Goal: Check status

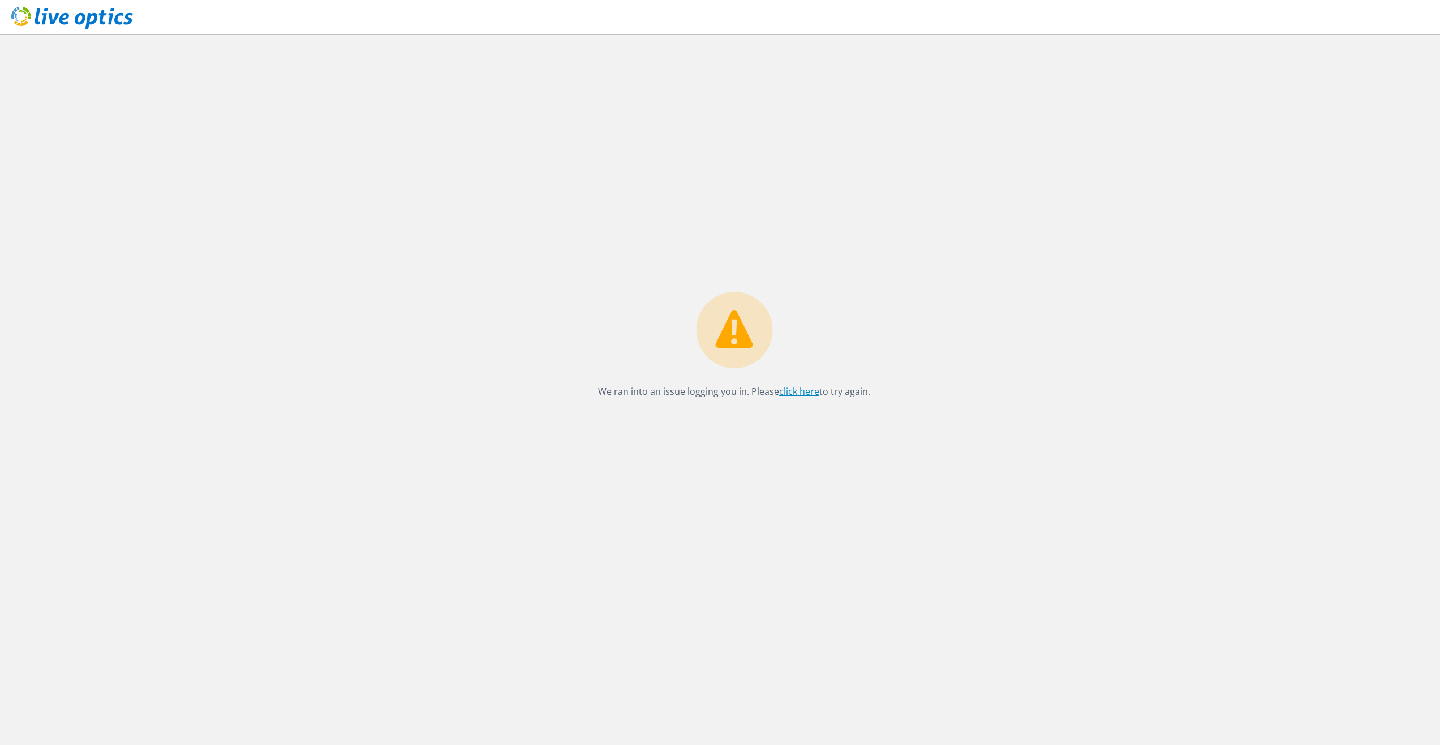
click at [801, 394] on link "click here" at bounding box center [799, 391] width 40 height 12
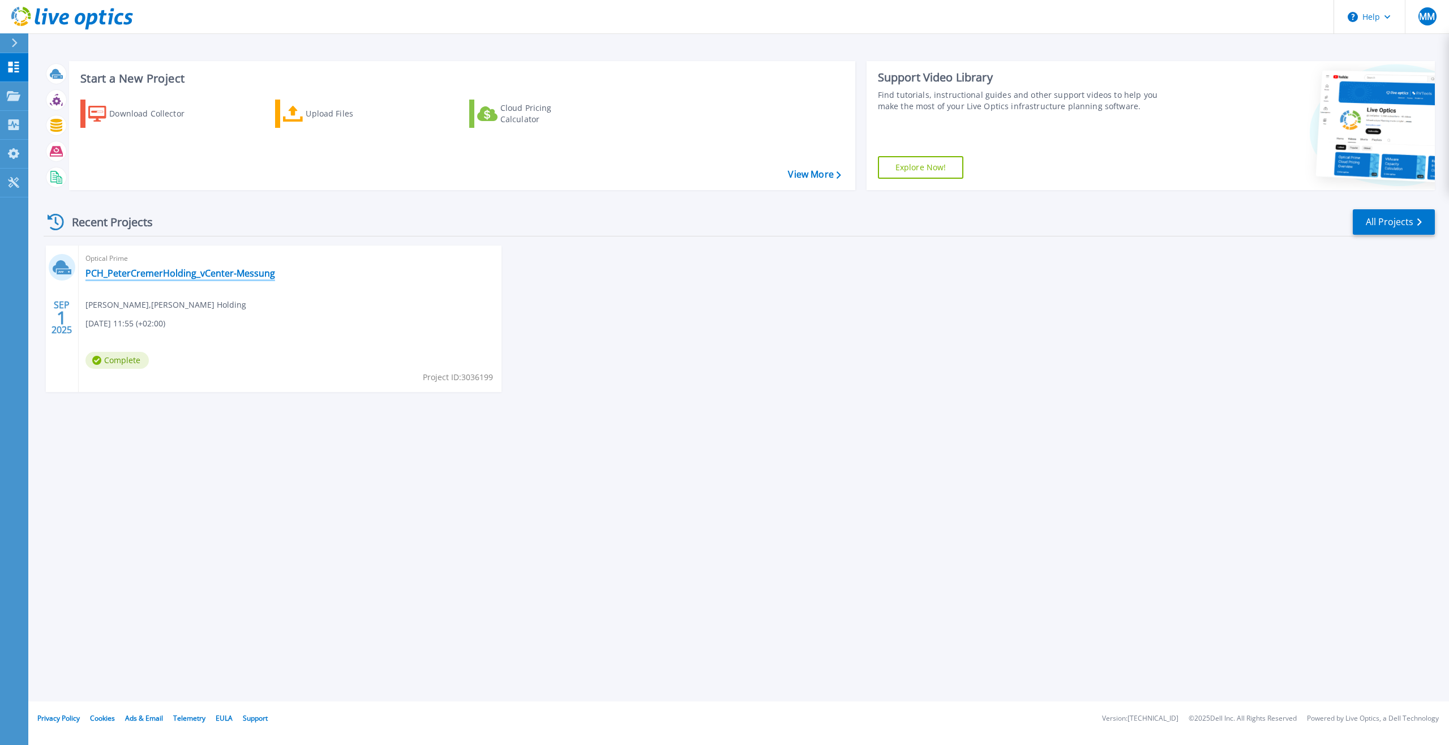
click at [152, 270] on link "PCH_PeterCremerHolding_vCenter-Messung" at bounding box center [180, 273] width 190 height 11
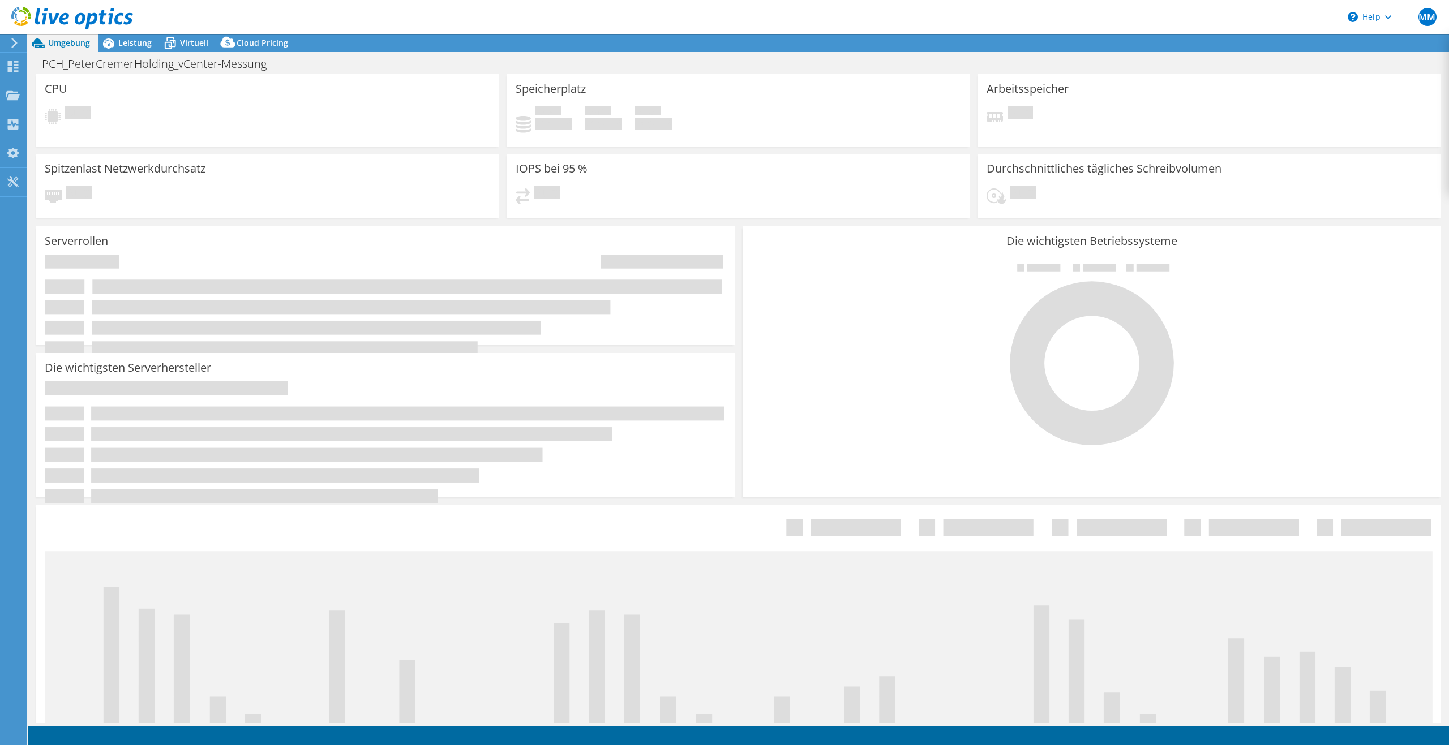
select select "EUFrankfurt"
select select "EUR"
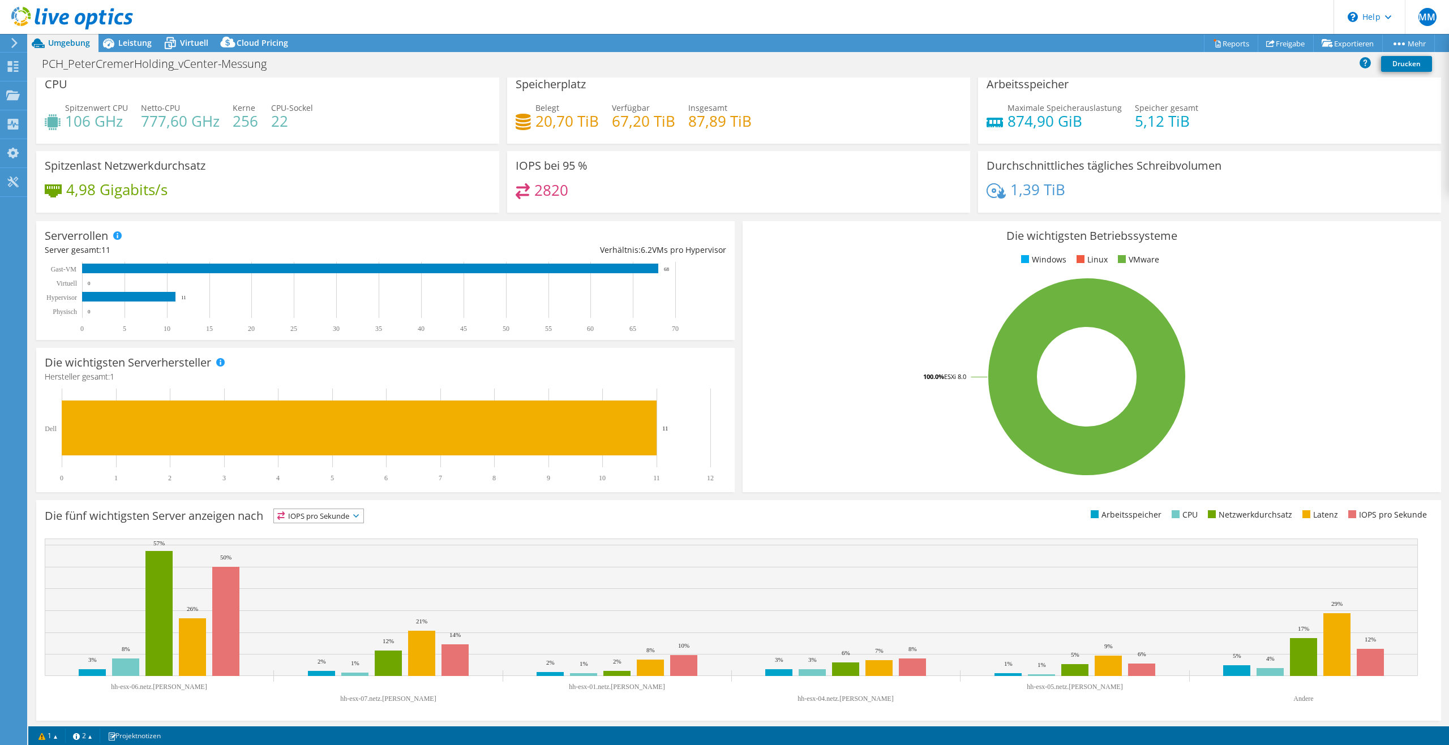
scroll to position [10, 0]
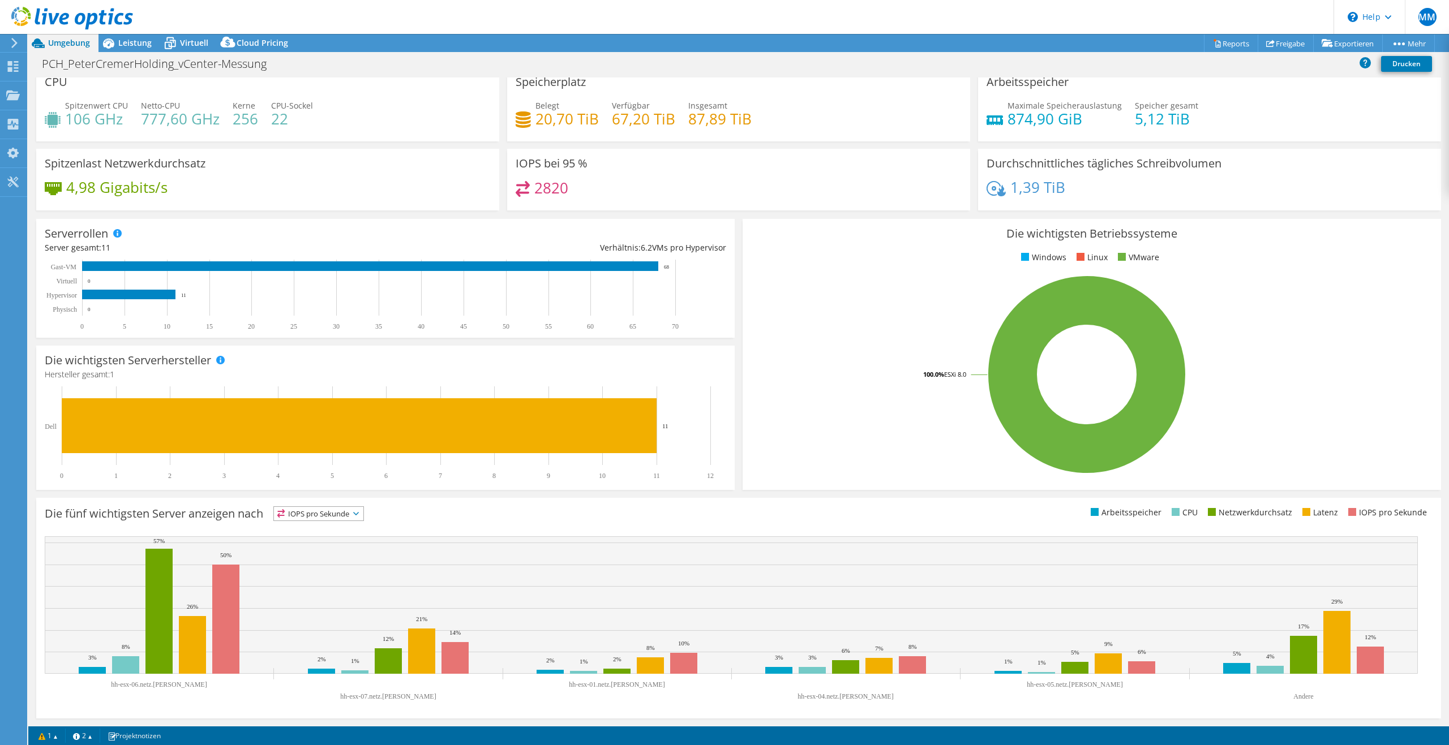
click at [616, 510] on div "Die fünf wichtigsten Server anzeigen nach IOPS pro Sekunde IOPS pro Sekunde" at bounding box center [392, 515] width 694 height 19
click at [131, 42] on span "Leistung" at bounding box center [134, 42] width 33 height 11
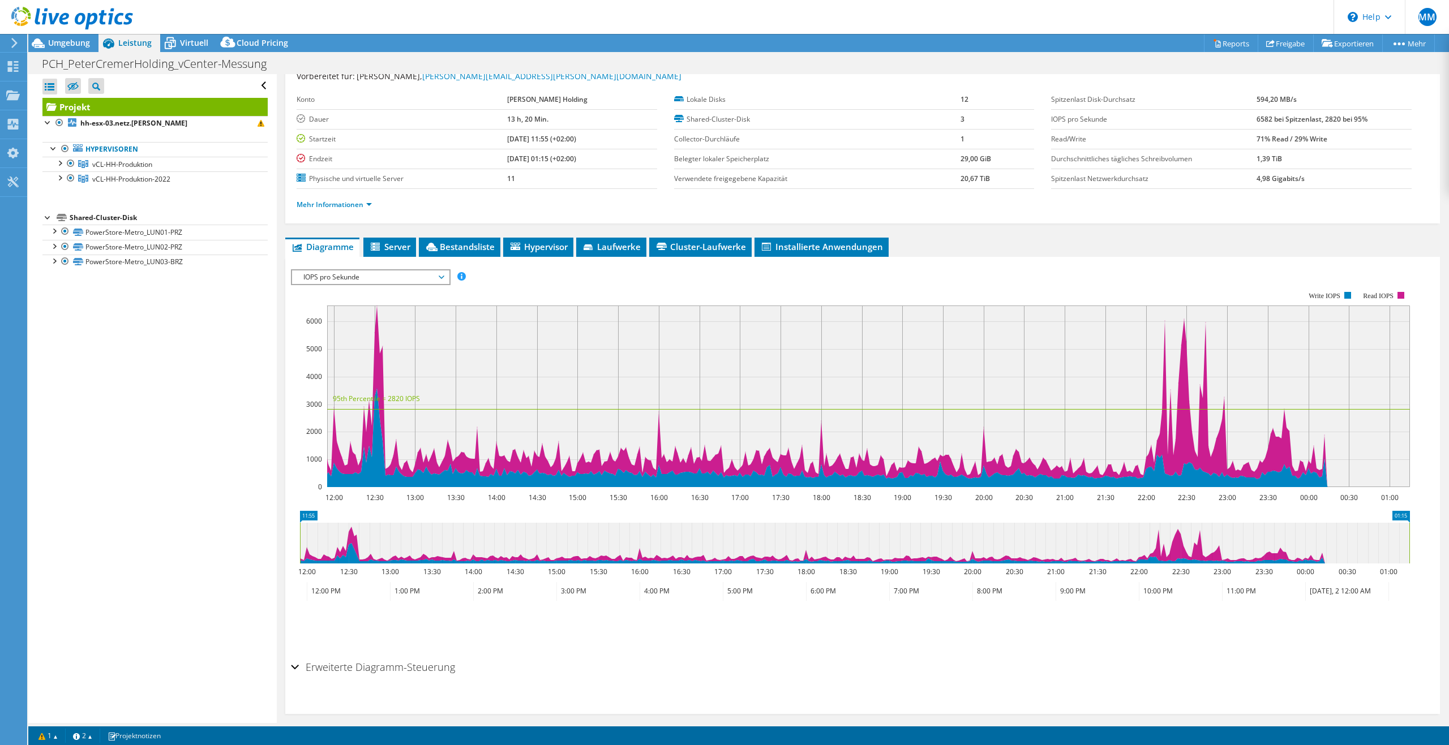
scroll to position [49, 0]
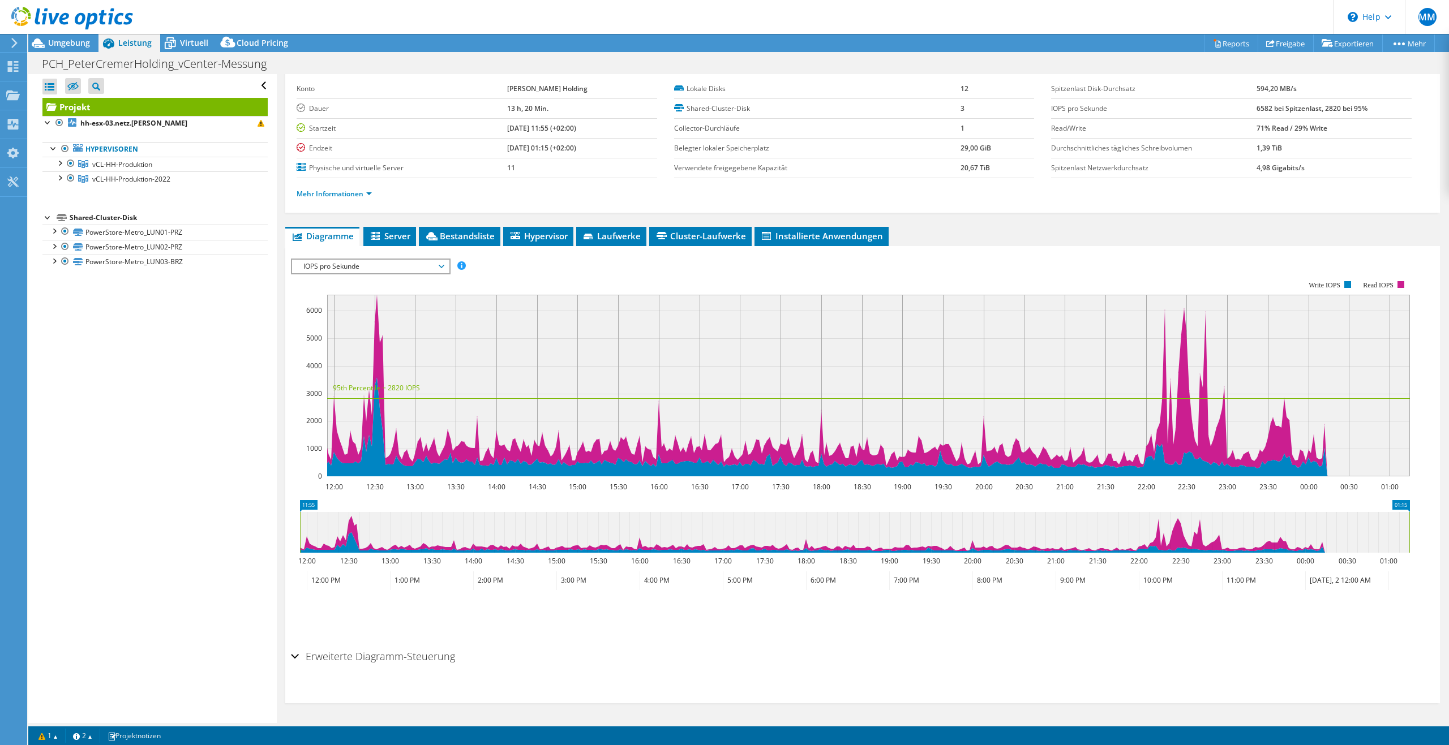
click at [295, 659] on div "Erweiterte Diagramm-Steuerung" at bounding box center [862, 657] width 1143 height 24
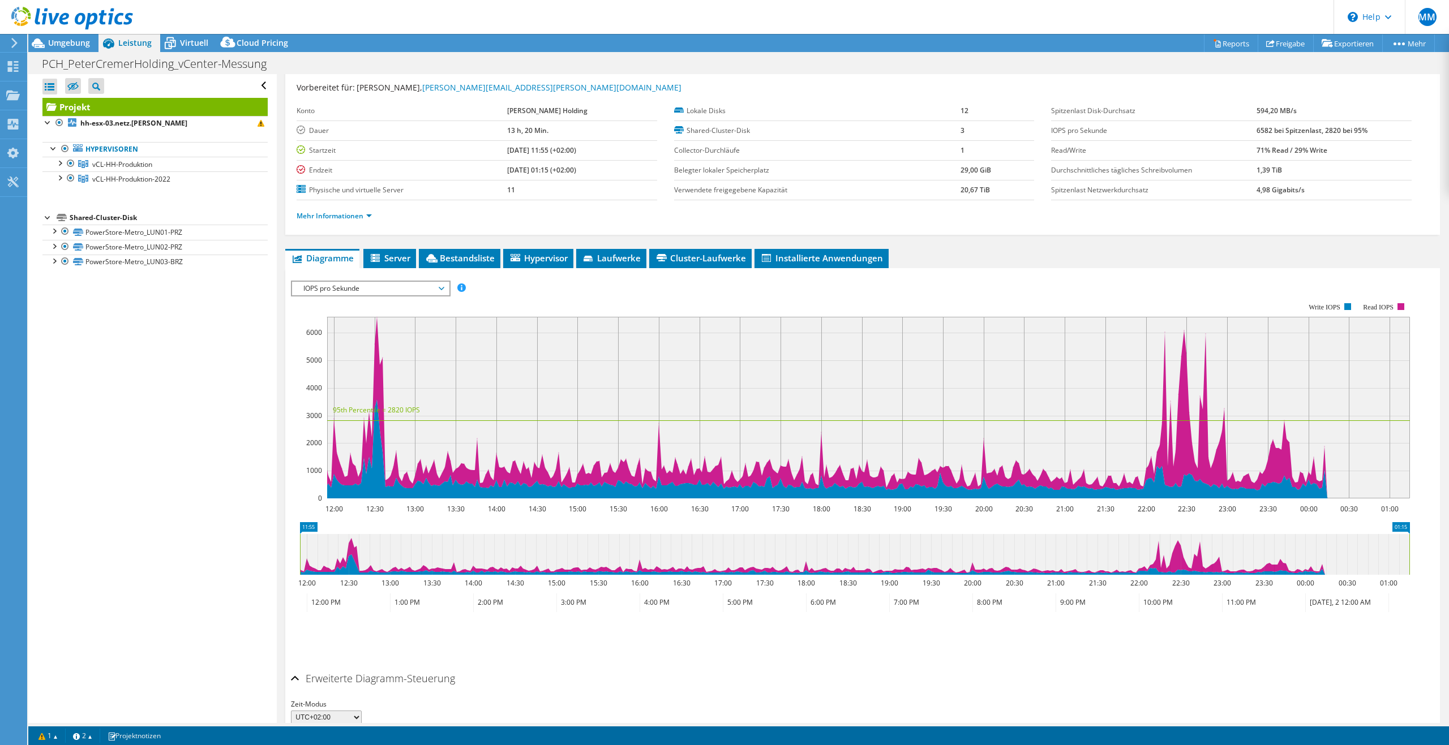
scroll to position [0, 0]
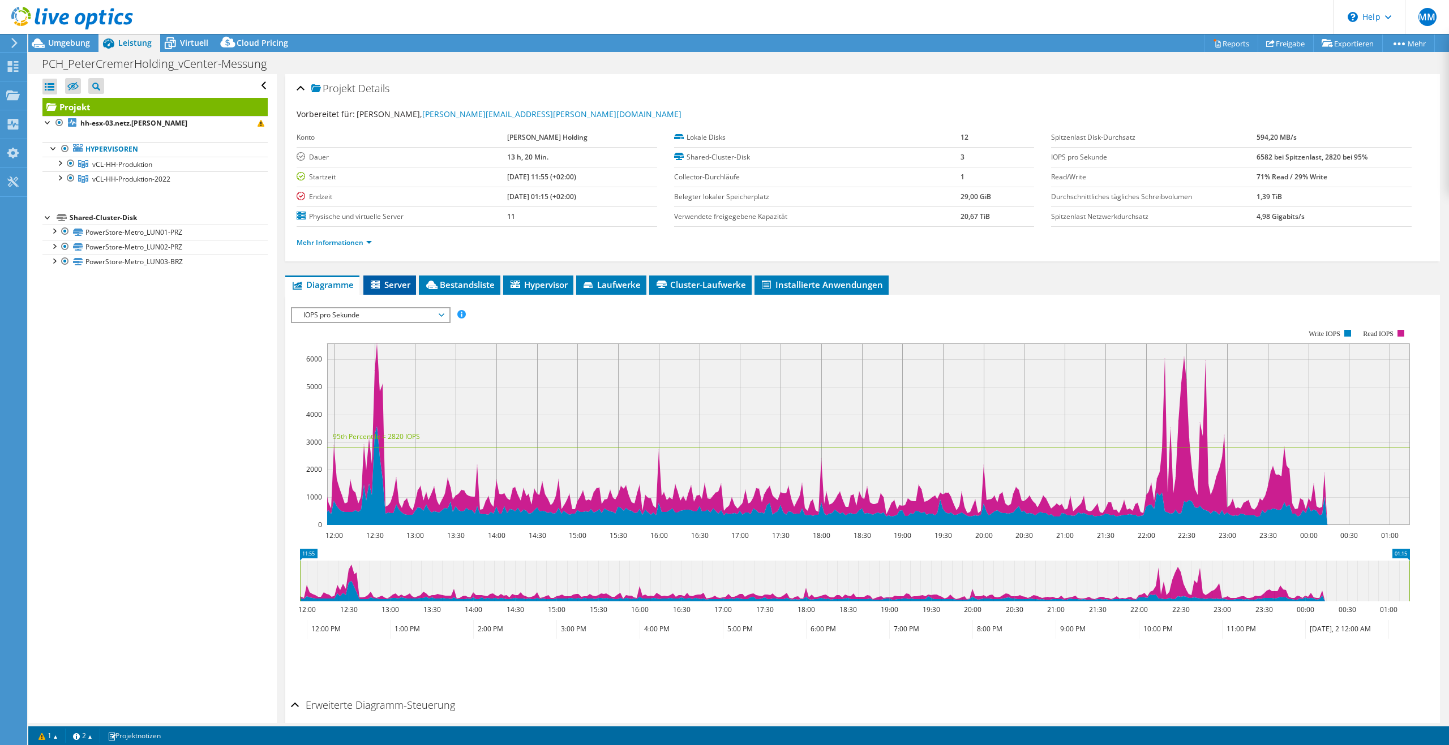
click at [393, 287] on span "Server" at bounding box center [389, 284] width 41 height 11
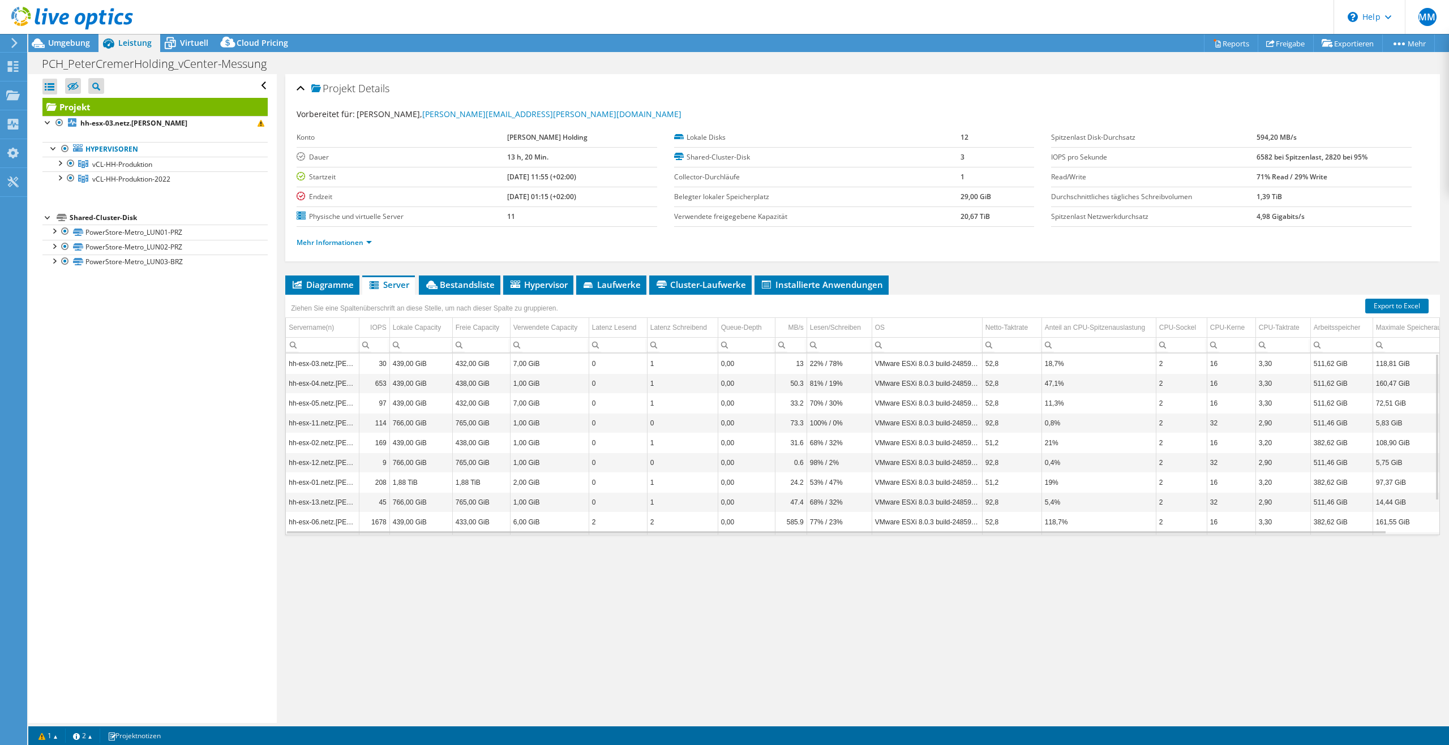
click at [1010, 419] on td "92,8" at bounding box center [1011, 423] width 59 height 20
click at [958, 257] on div "Mehr Informationen" at bounding box center [863, 243] width 1132 height 32
